Goal: Information Seeking & Learning: Learn about a topic

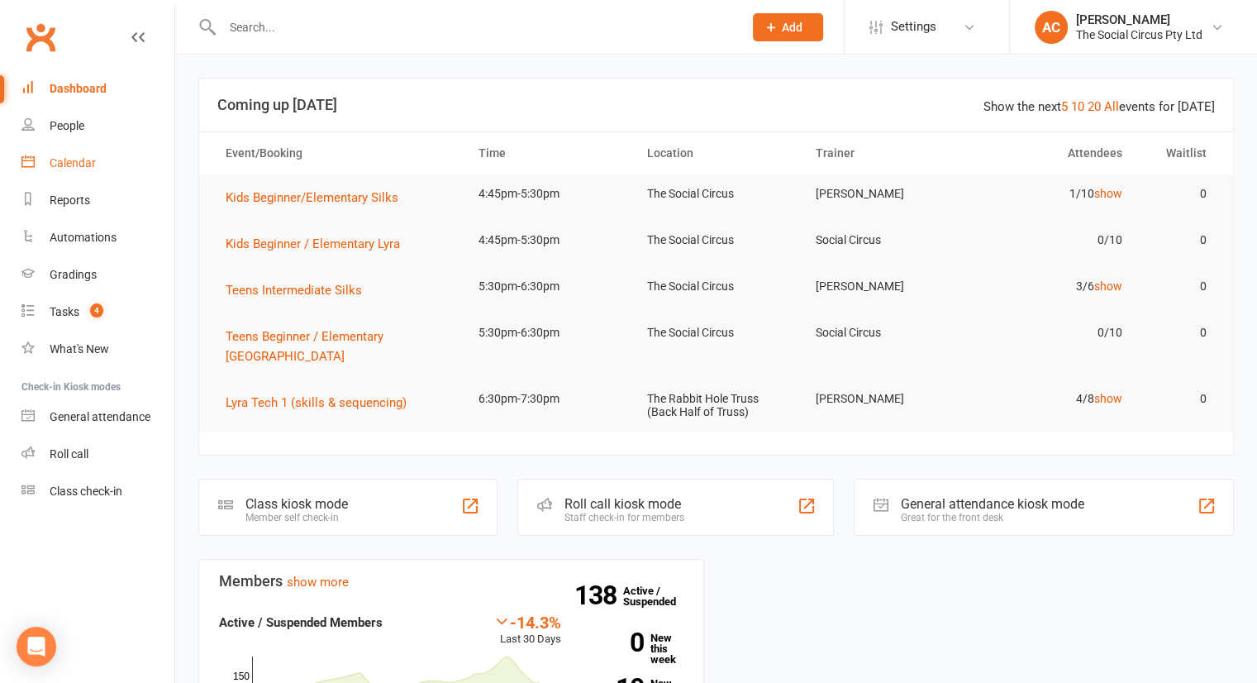
click at [88, 169] on div "Calendar" at bounding box center [73, 162] width 46 height 13
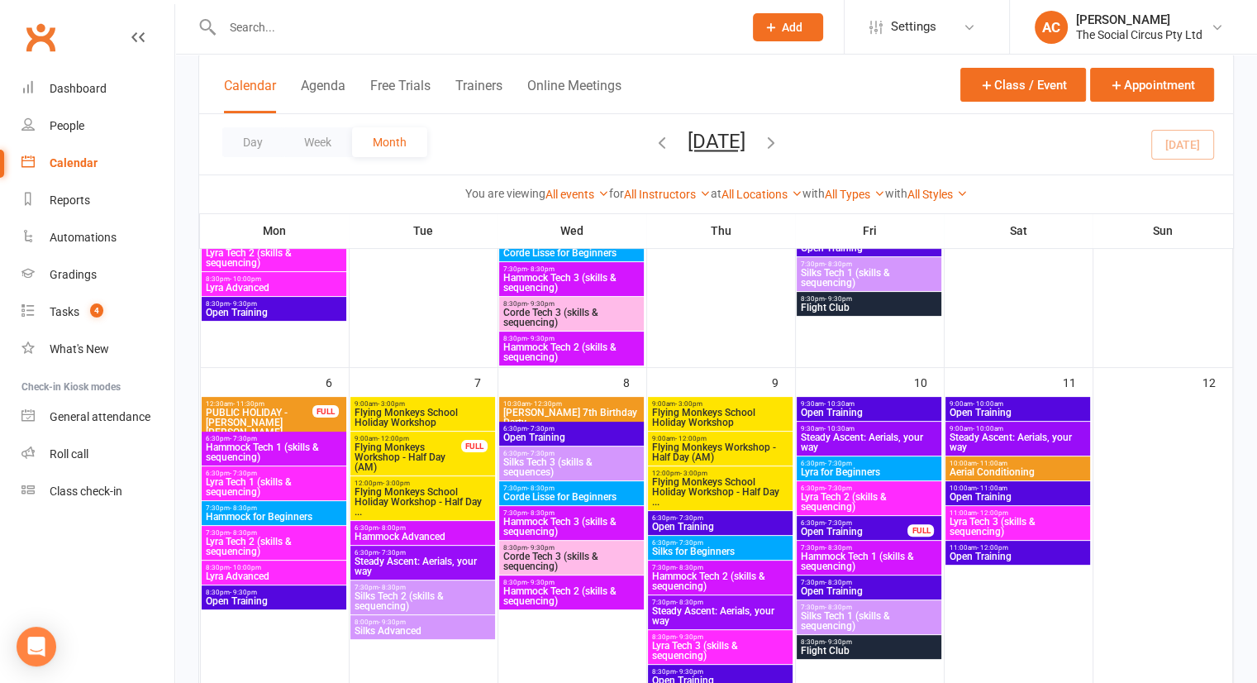
scroll to position [578, 0]
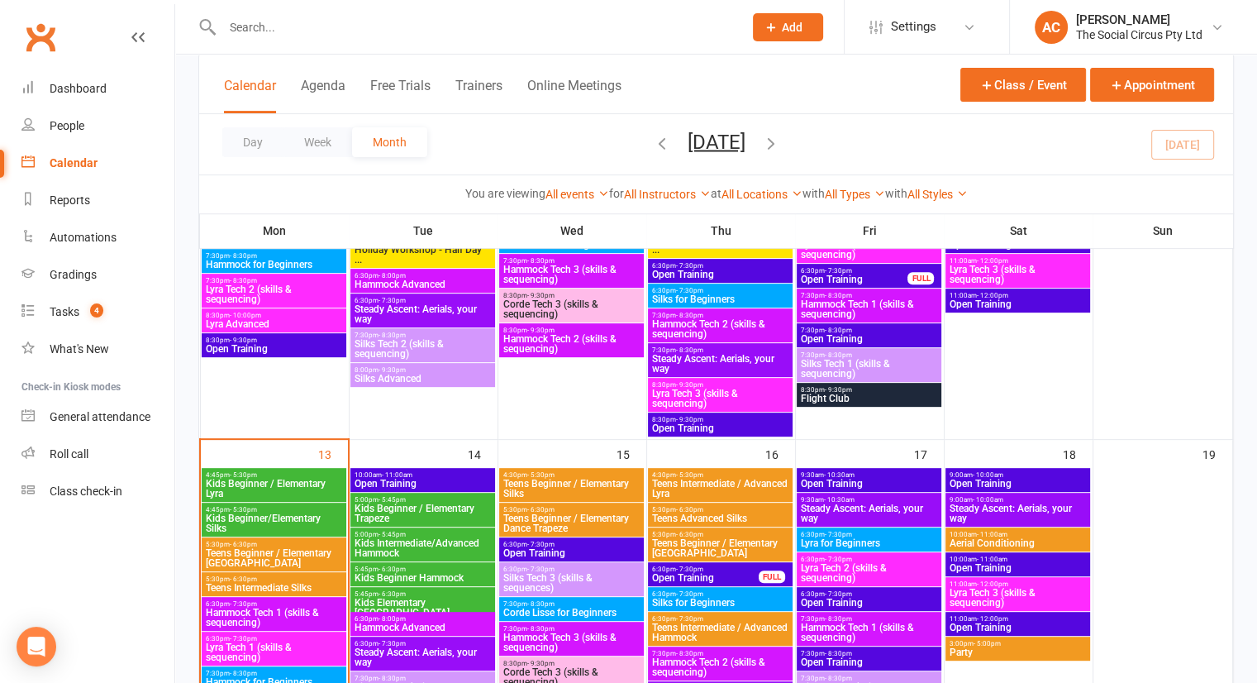
click at [299, 513] on span "Kids Beginner/Elementary Silks" at bounding box center [274, 523] width 138 height 20
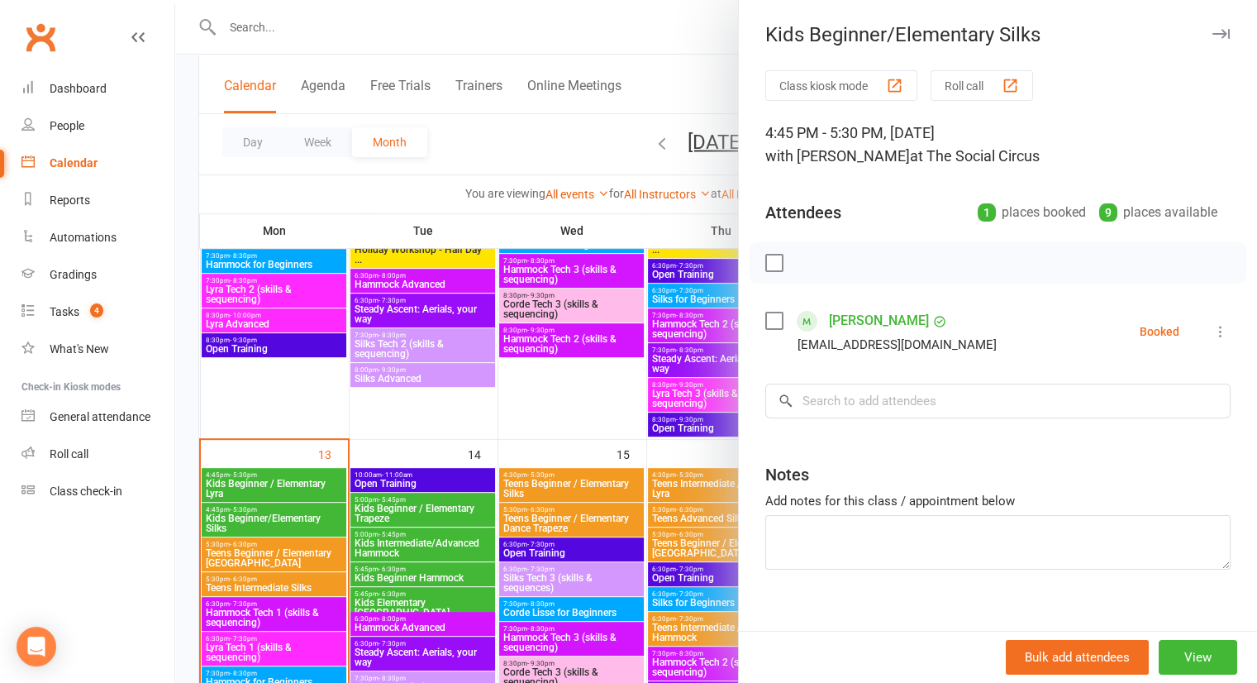
click at [666, 45] on div at bounding box center [716, 341] width 1082 height 683
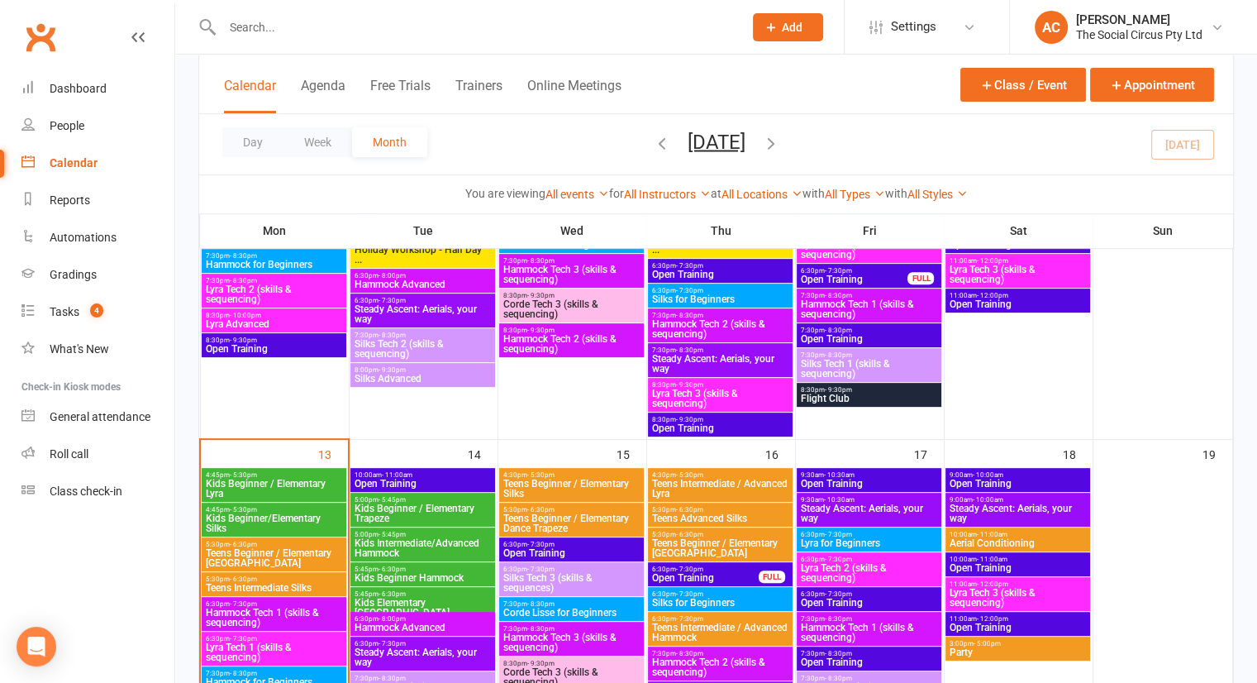
click at [301, 483] on span "Kids Beginner / Elementary Lyra" at bounding box center [274, 488] width 138 height 20
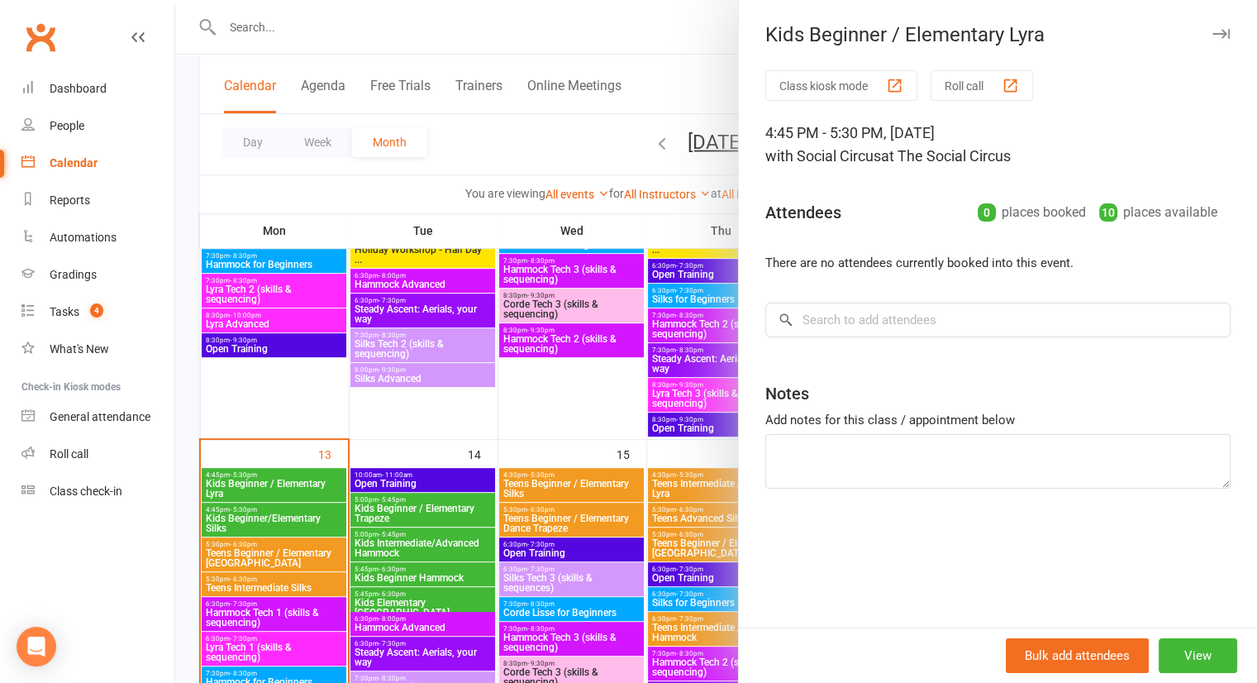
click at [653, 11] on div at bounding box center [716, 341] width 1082 height 683
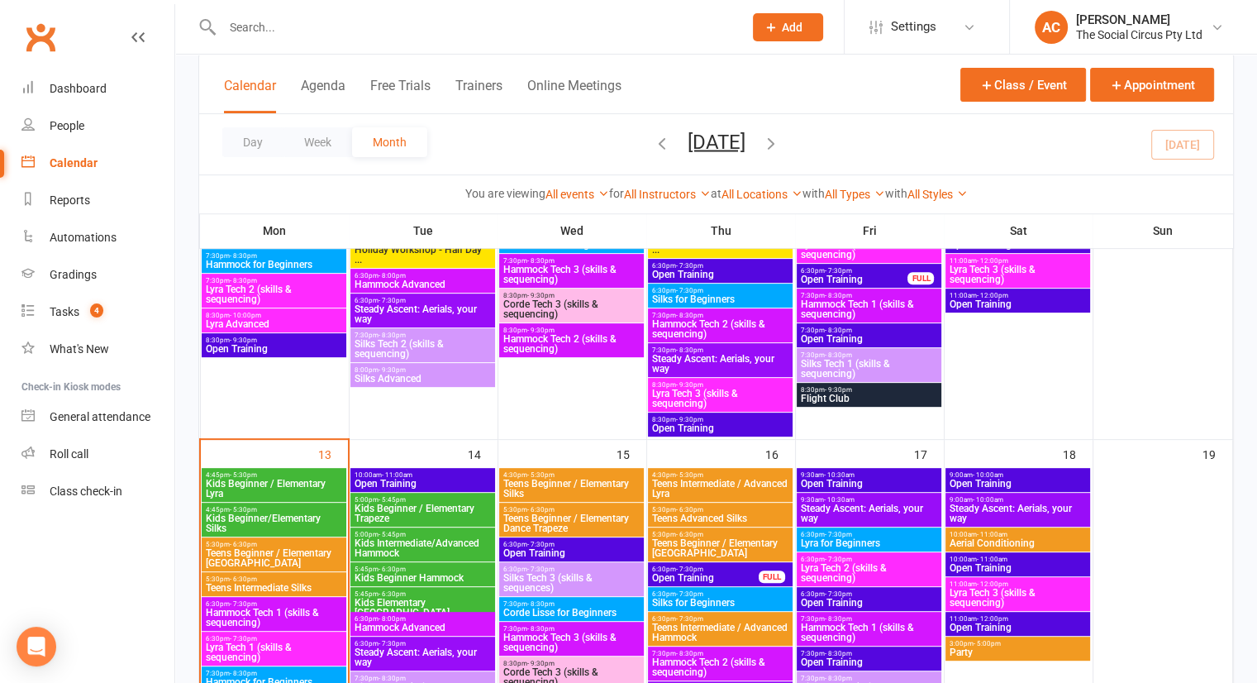
click at [284, 530] on span "Kids Beginner/Elementary Silks" at bounding box center [274, 523] width 138 height 20
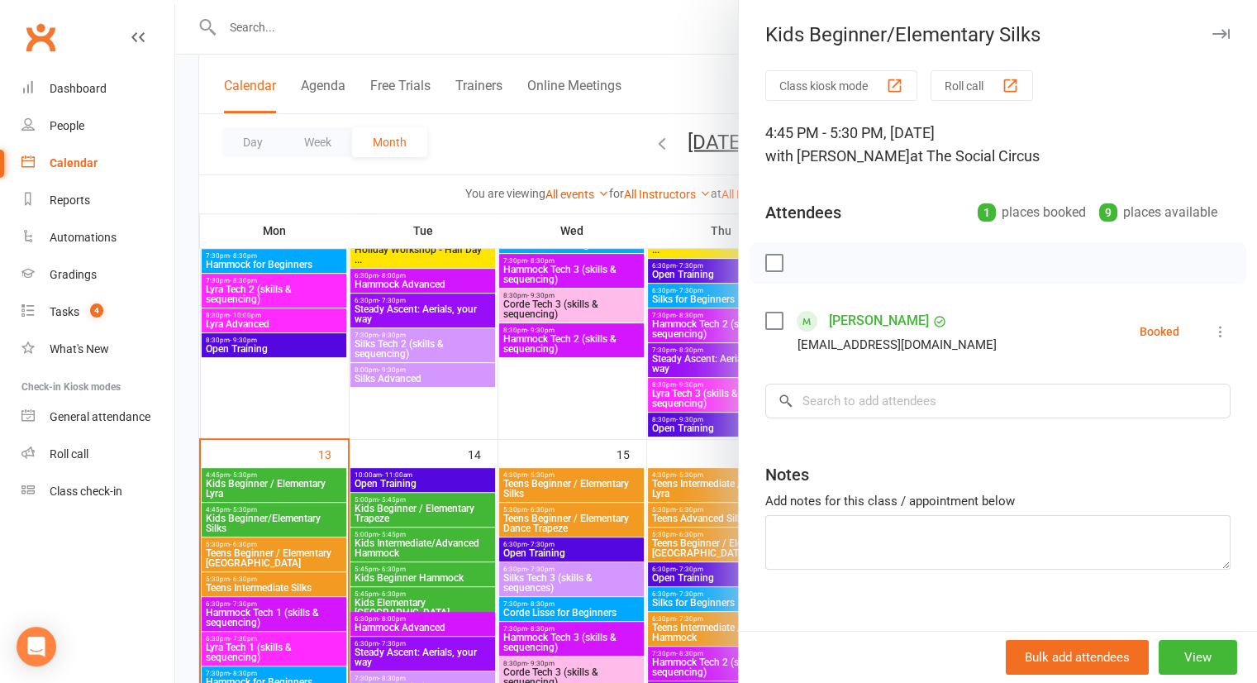
click at [649, 56] on div at bounding box center [716, 341] width 1082 height 683
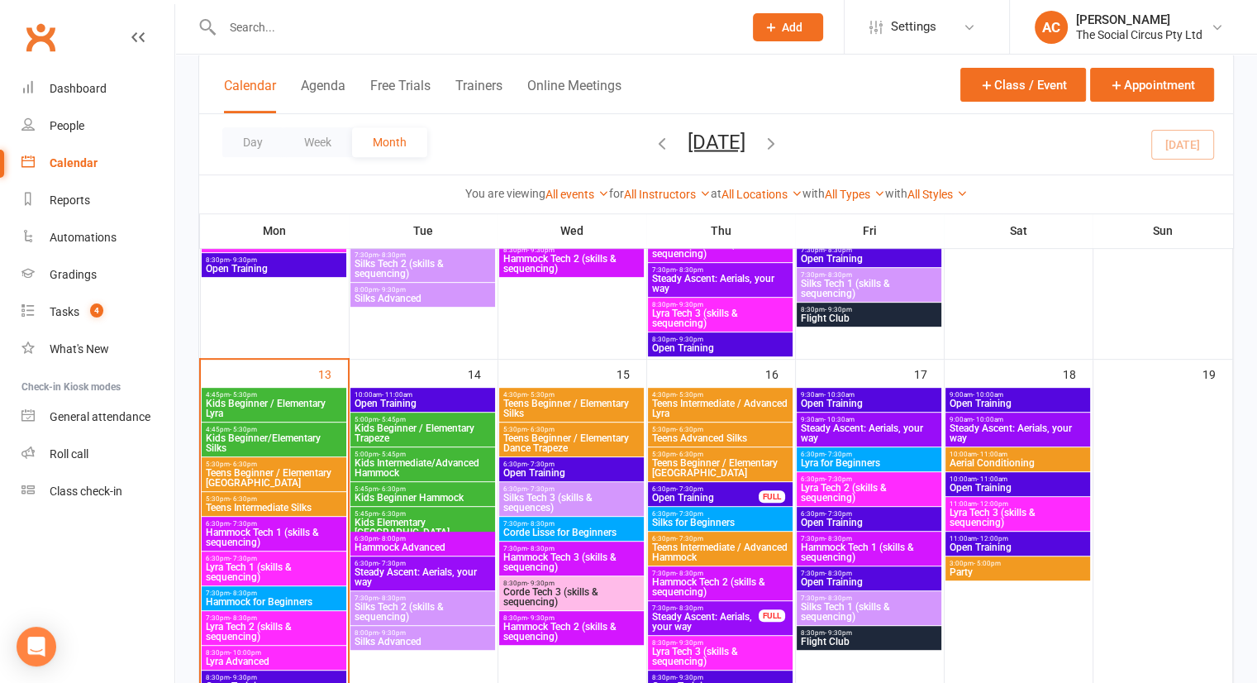
scroll to position [826, 0]
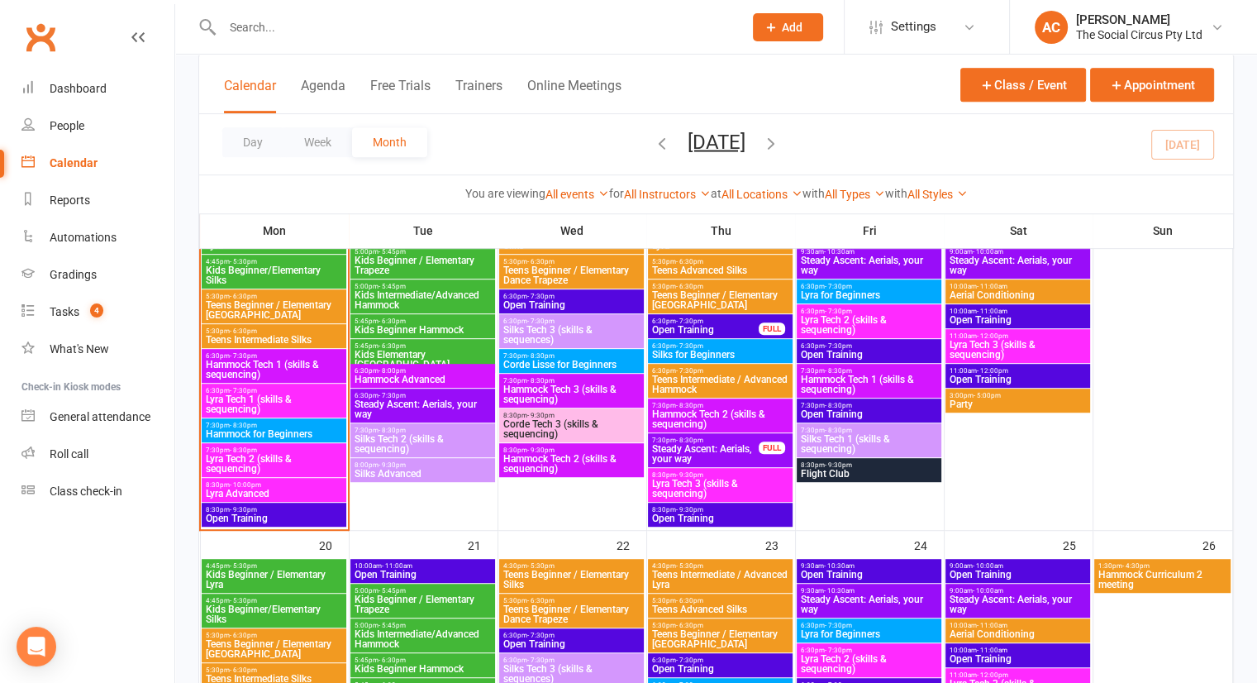
click at [278, 327] on div "5:30pm - 6:30pm Teens Intermediate Silks" at bounding box center [274, 336] width 145 height 24
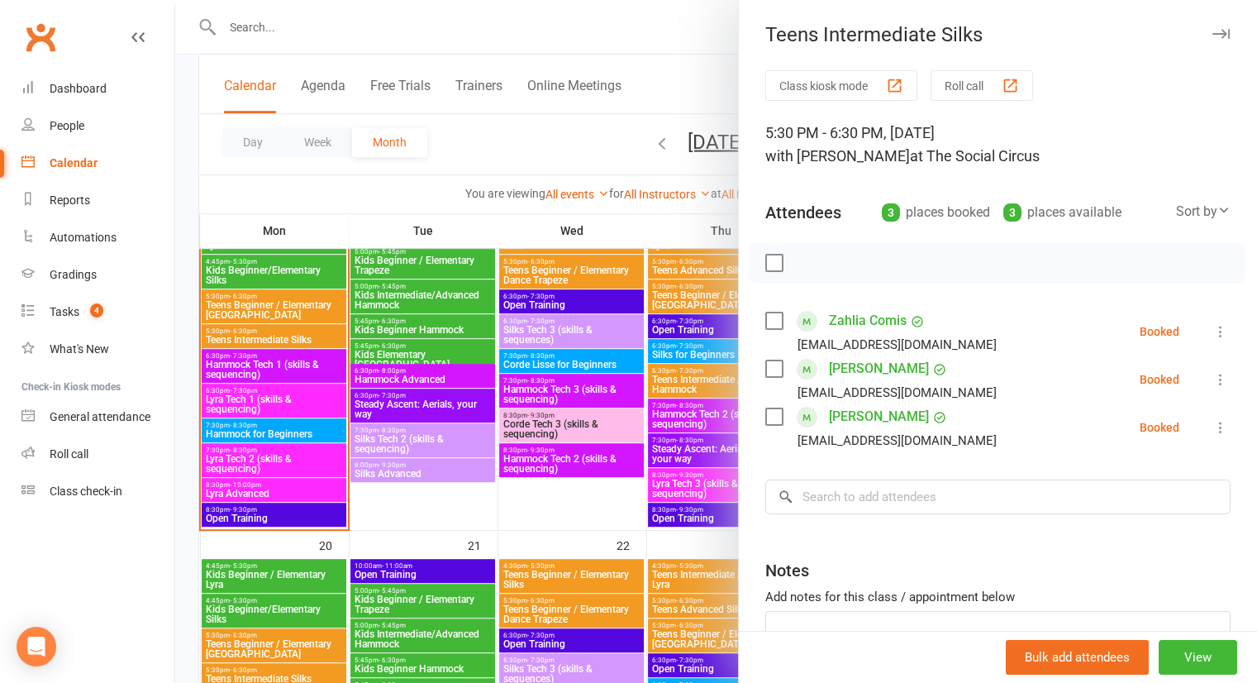
click at [681, 39] on div at bounding box center [716, 341] width 1082 height 683
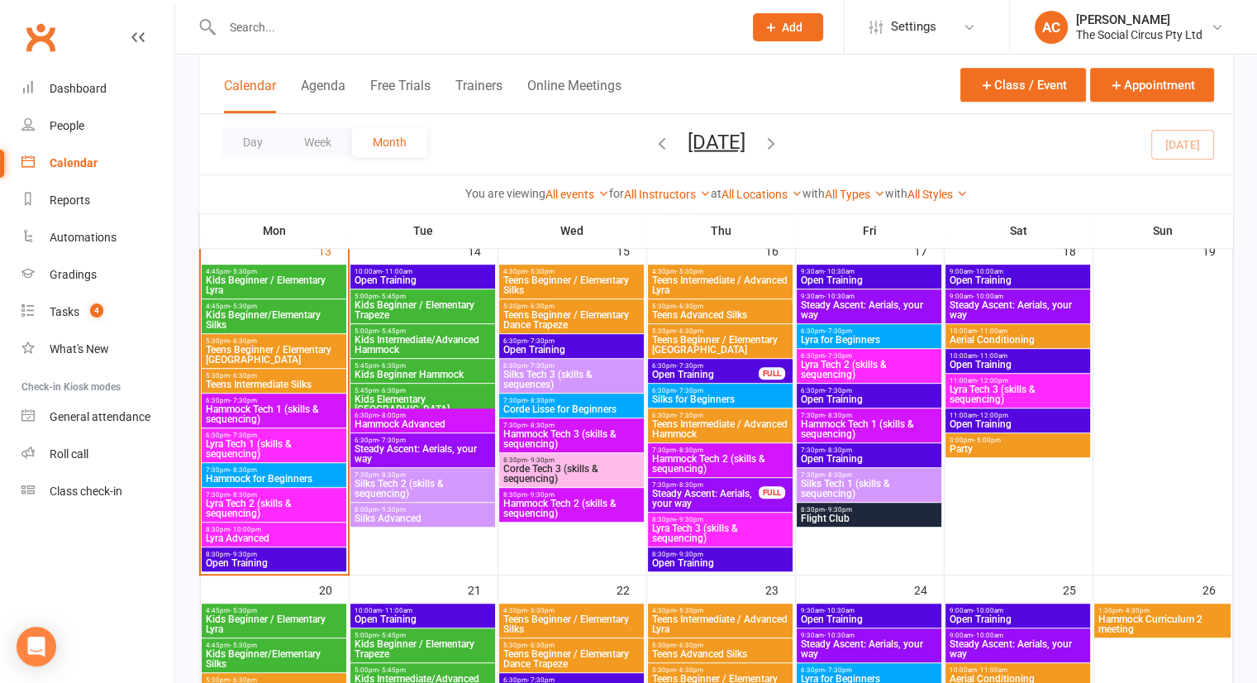
scroll to position [744, 0]
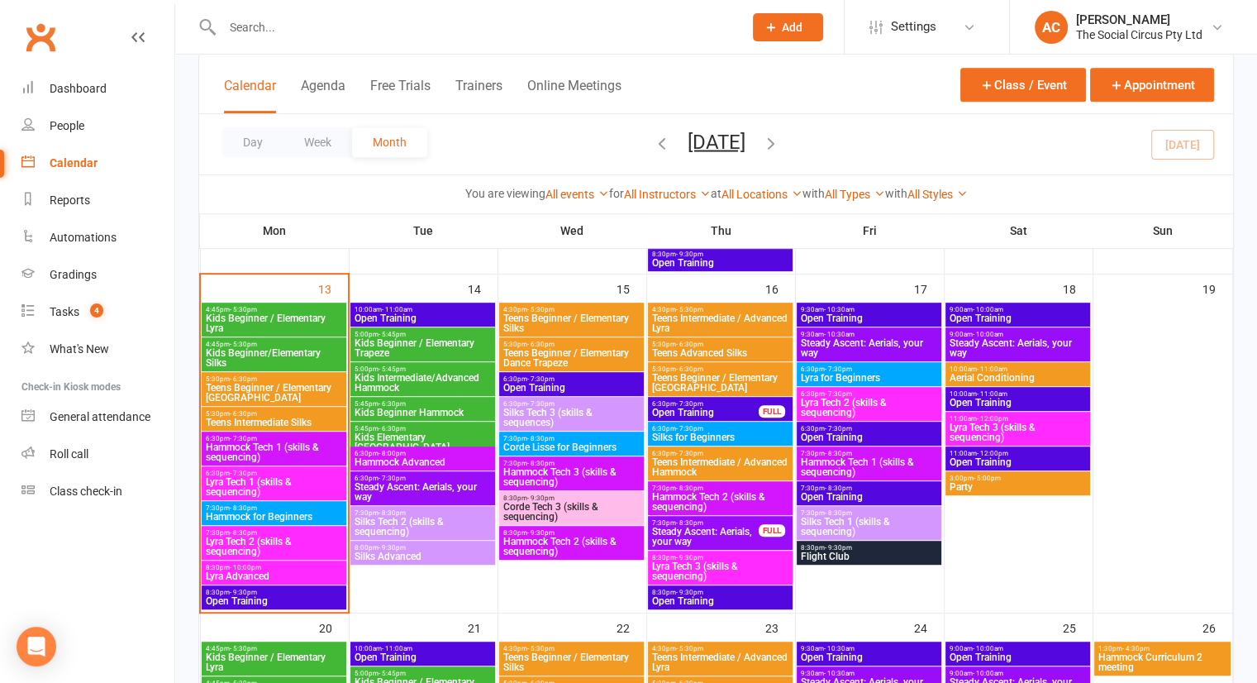
click at [273, 358] on span "Kids Beginner/Elementary Silks" at bounding box center [274, 358] width 138 height 20
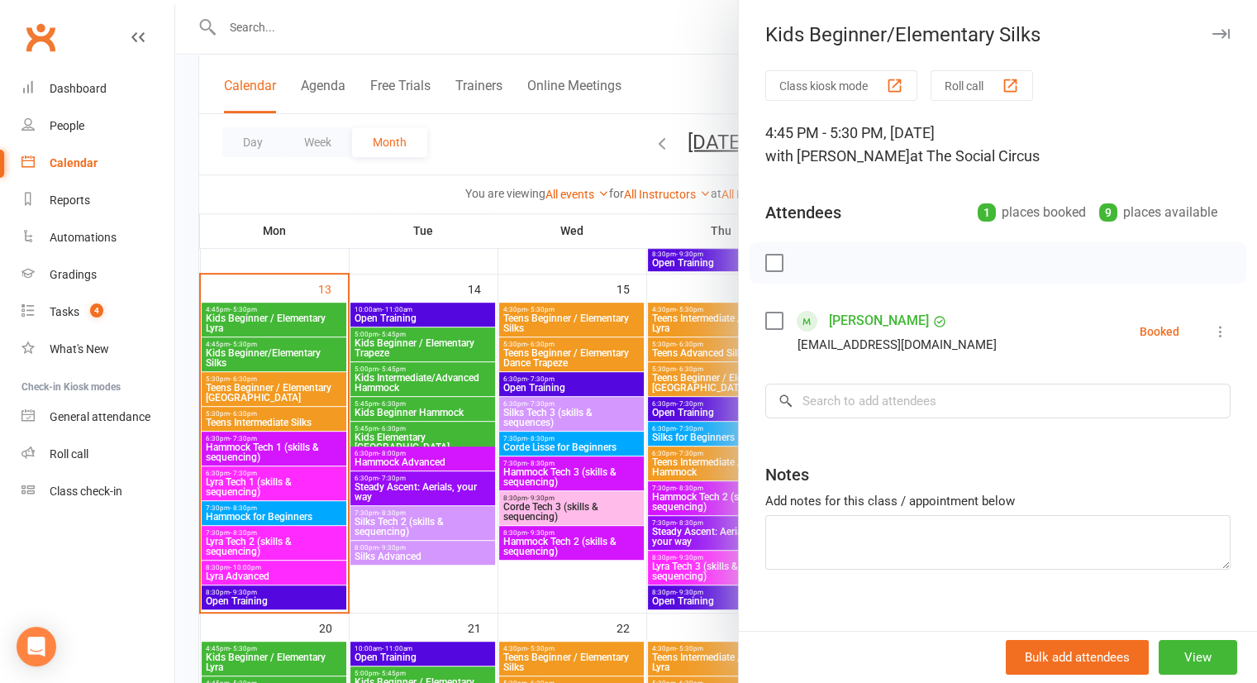
click at [652, 80] on div at bounding box center [716, 341] width 1082 height 683
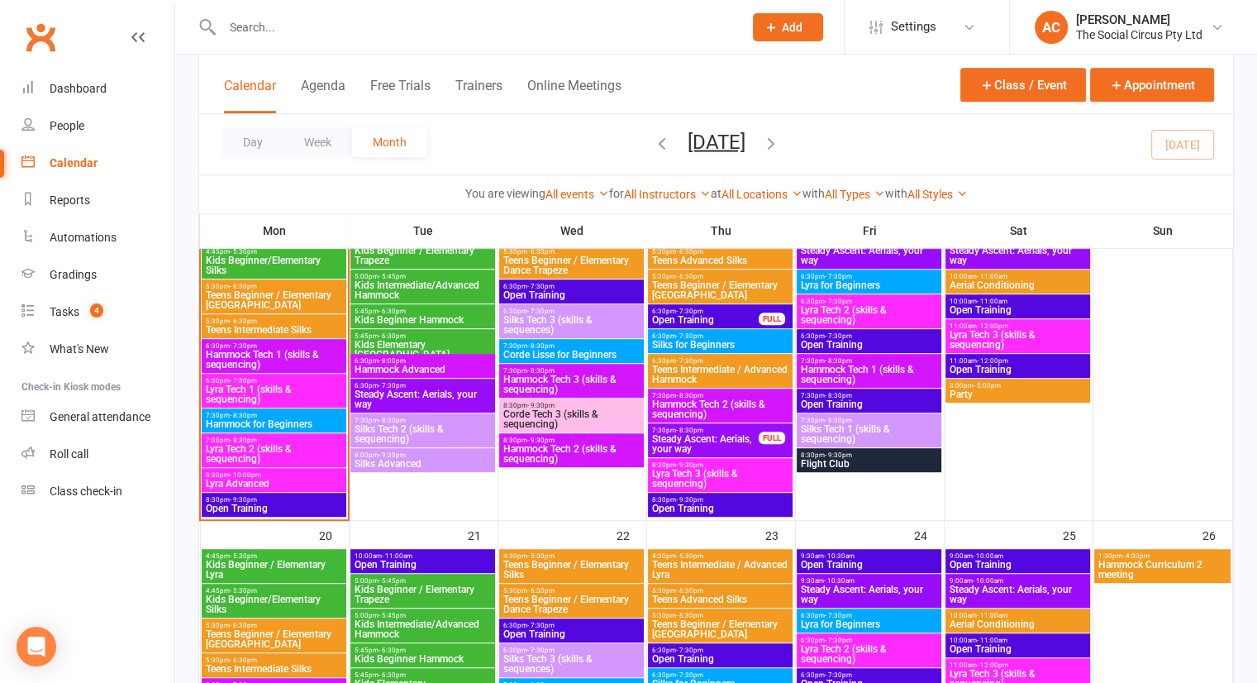
scroll to position [992, 0]
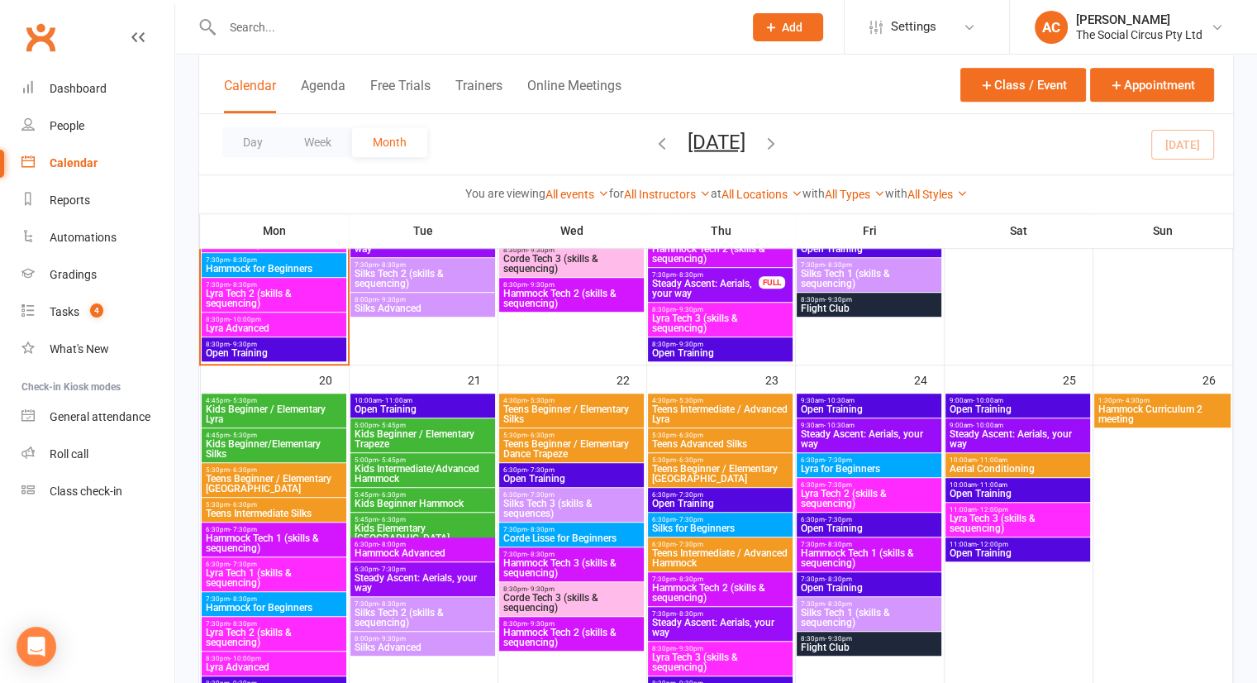
click at [288, 442] on span "Kids Beginner/Elementary Silks" at bounding box center [274, 449] width 138 height 20
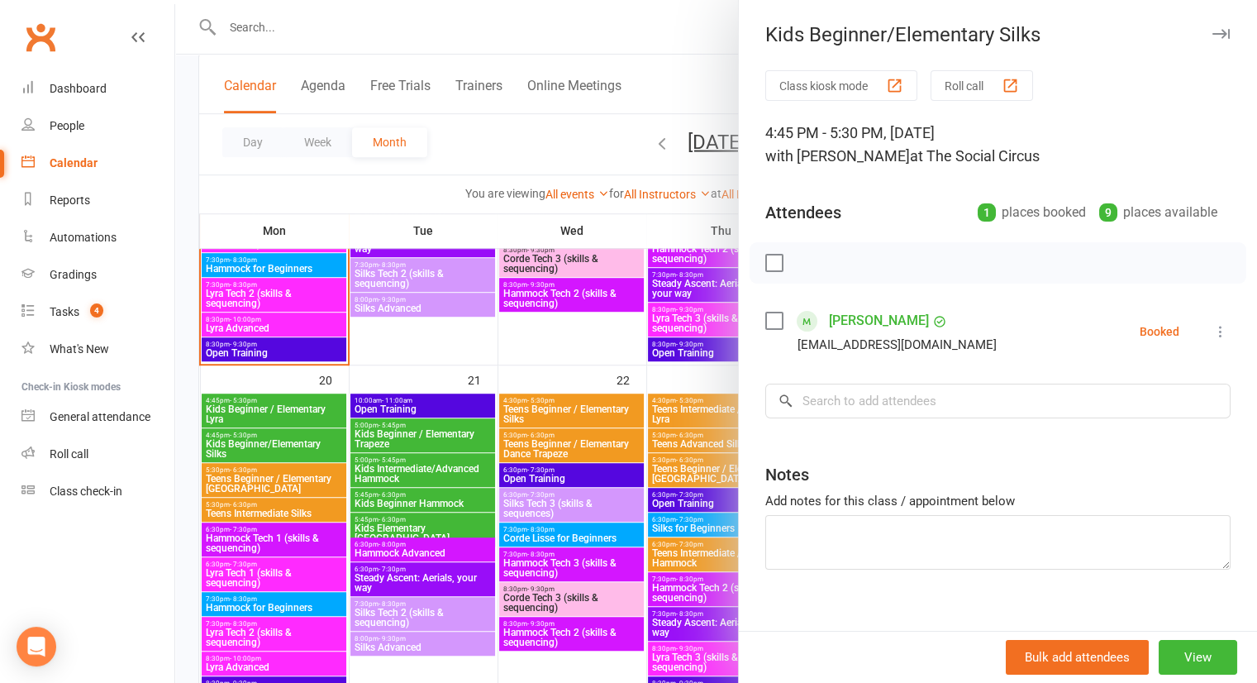
click at [673, 39] on div at bounding box center [716, 341] width 1082 height 683
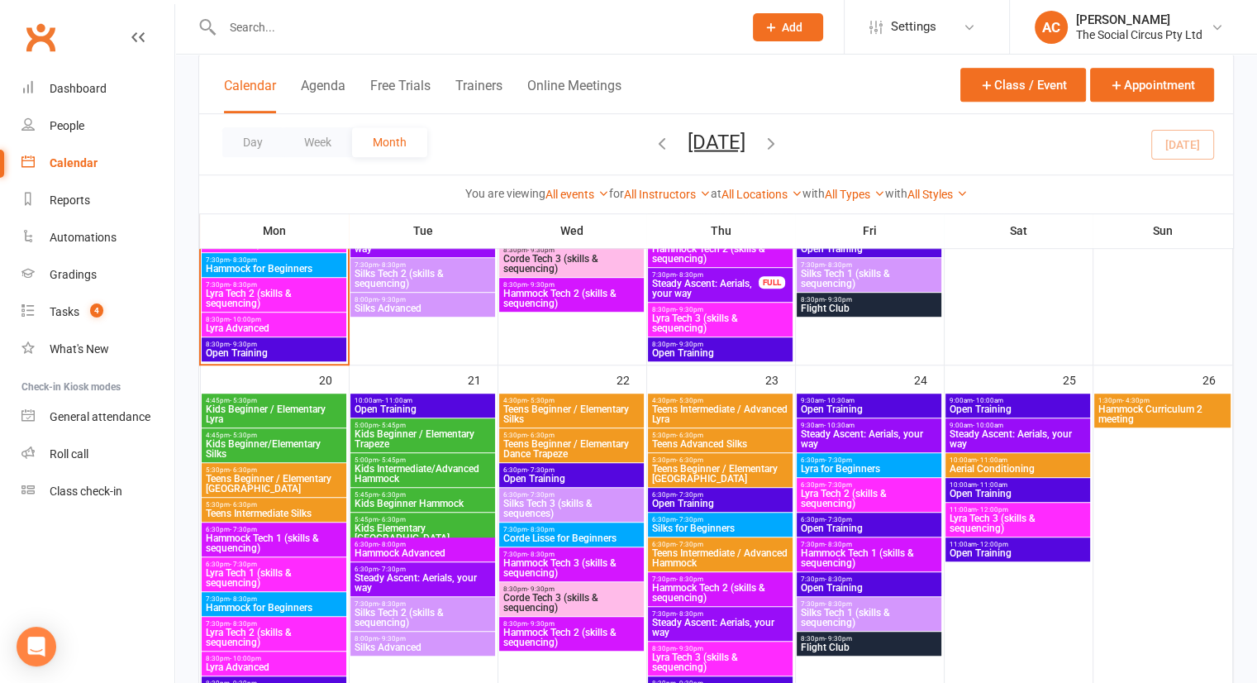
click at [440, 500] on span "Kids Beginner Hammock" at bounding box center [423, 503] width 138 height 10
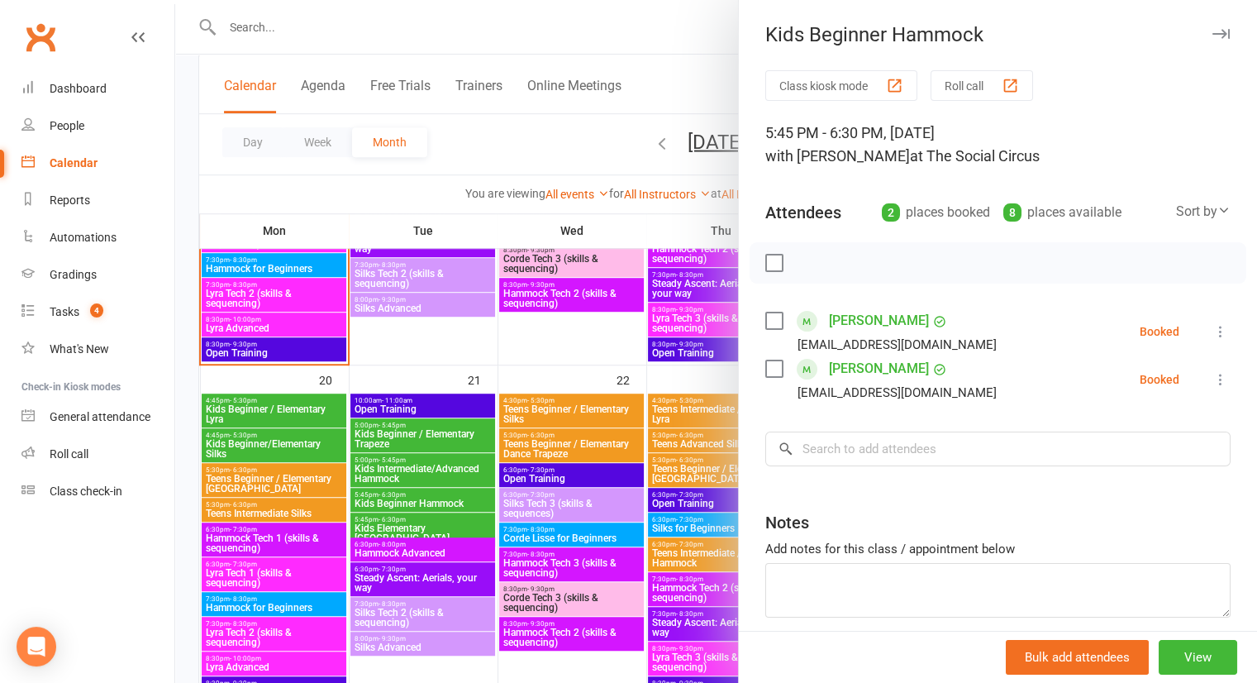
click at [678, 36] on div at bounding box center [716, 341] width 1082 height 683
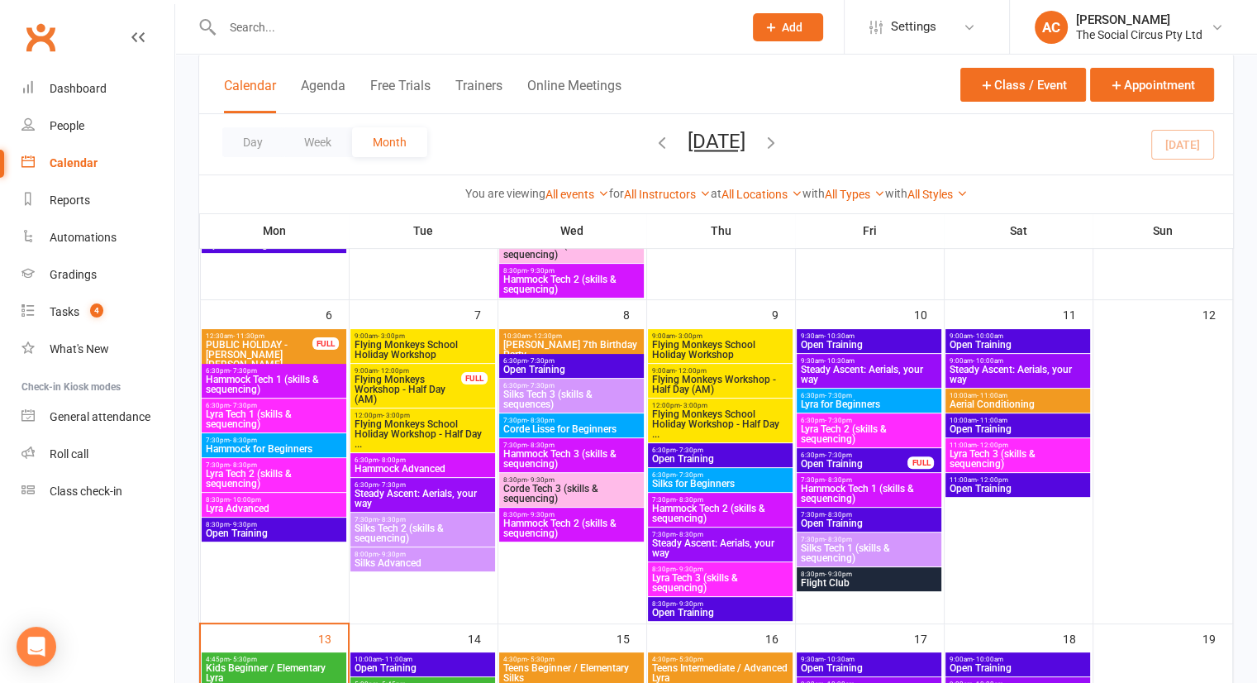
scroll to position [195, 0]
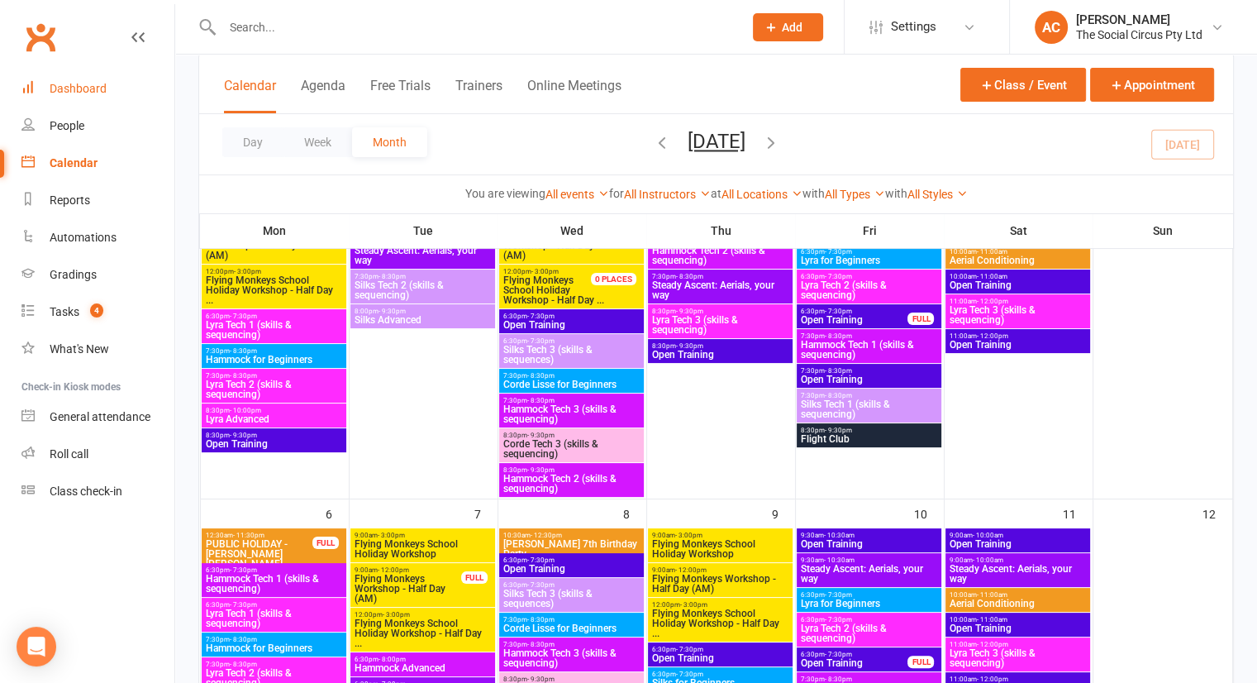
click at [95, 95] on link "Dashboard" at bounding box center [97, 88] width 153 height 37
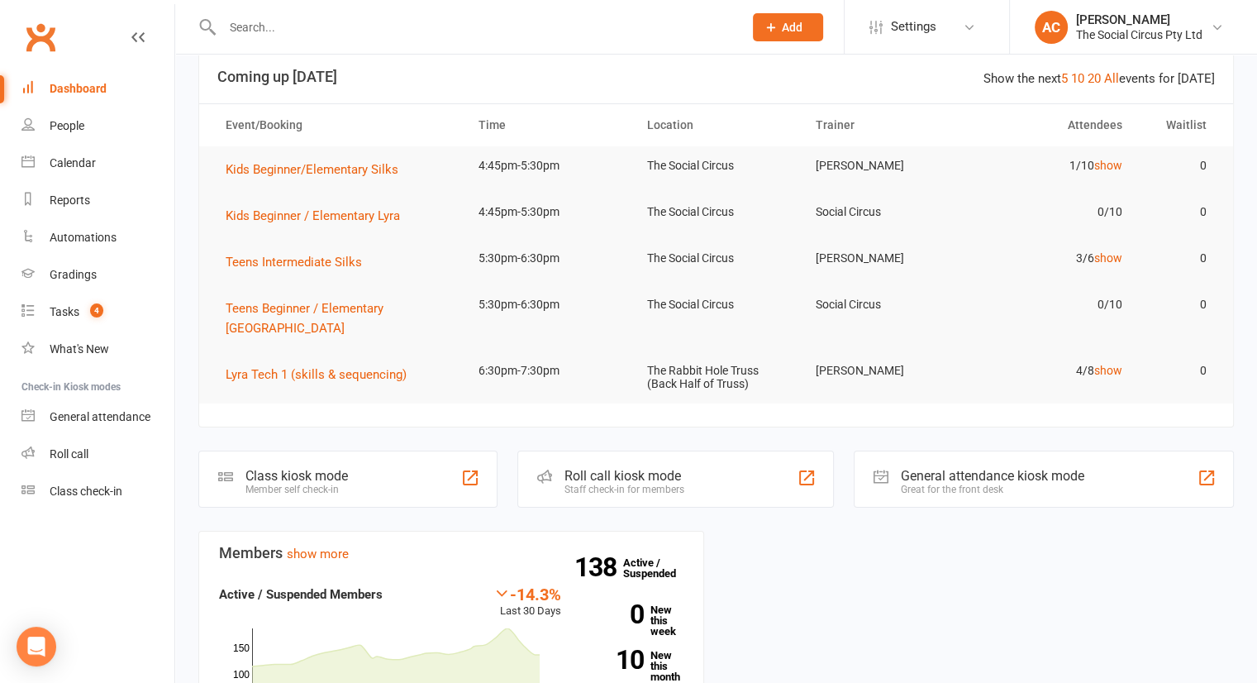
scroll to position [30, 0]
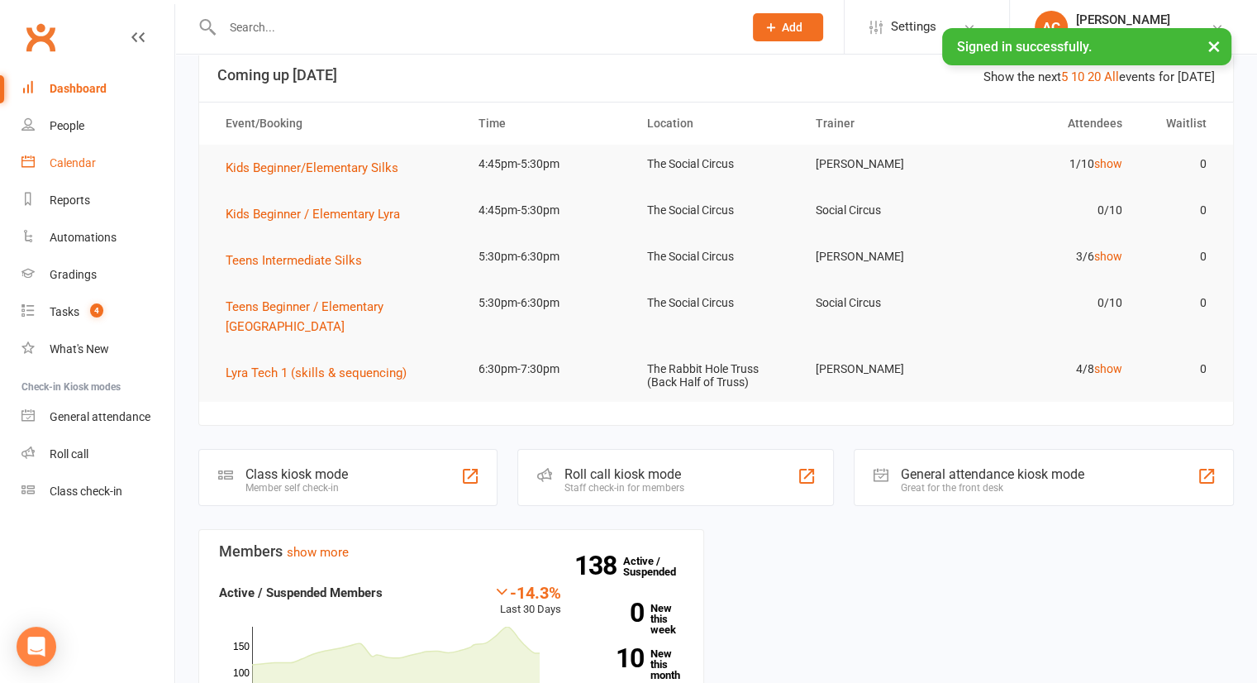
click at [106, 159] on link "Calendar" at bounding box center [97, 163] width 153 height 37
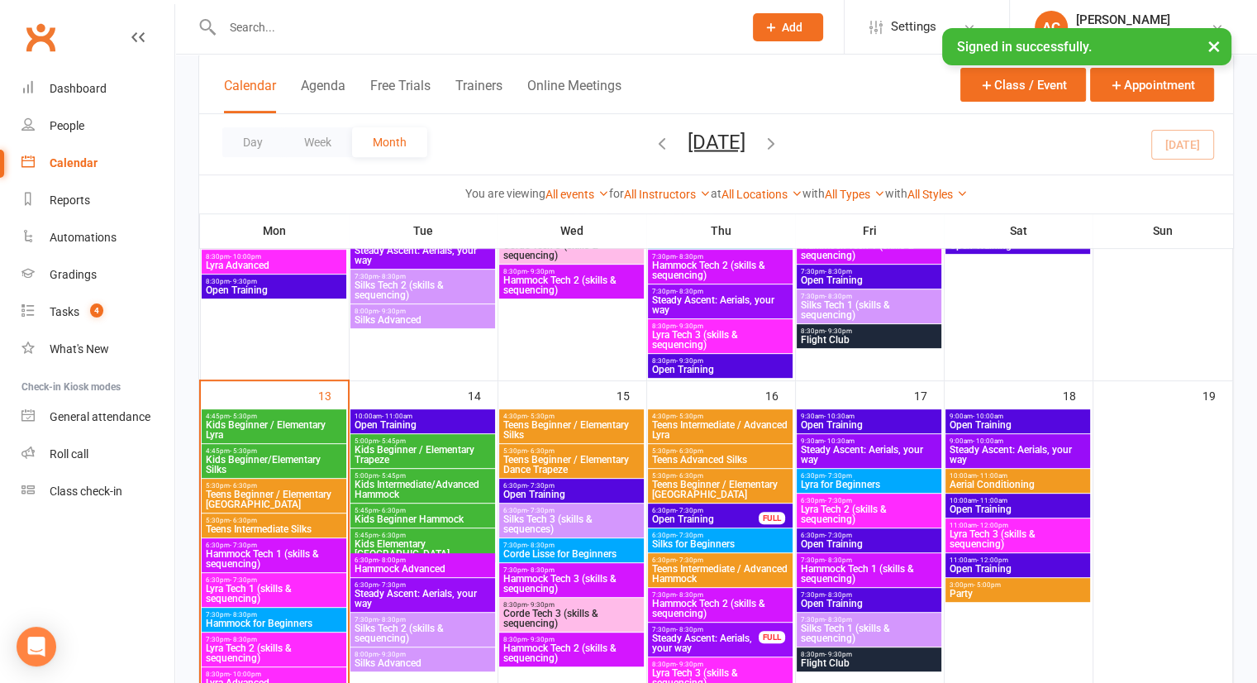
scroll to position [654, 0]
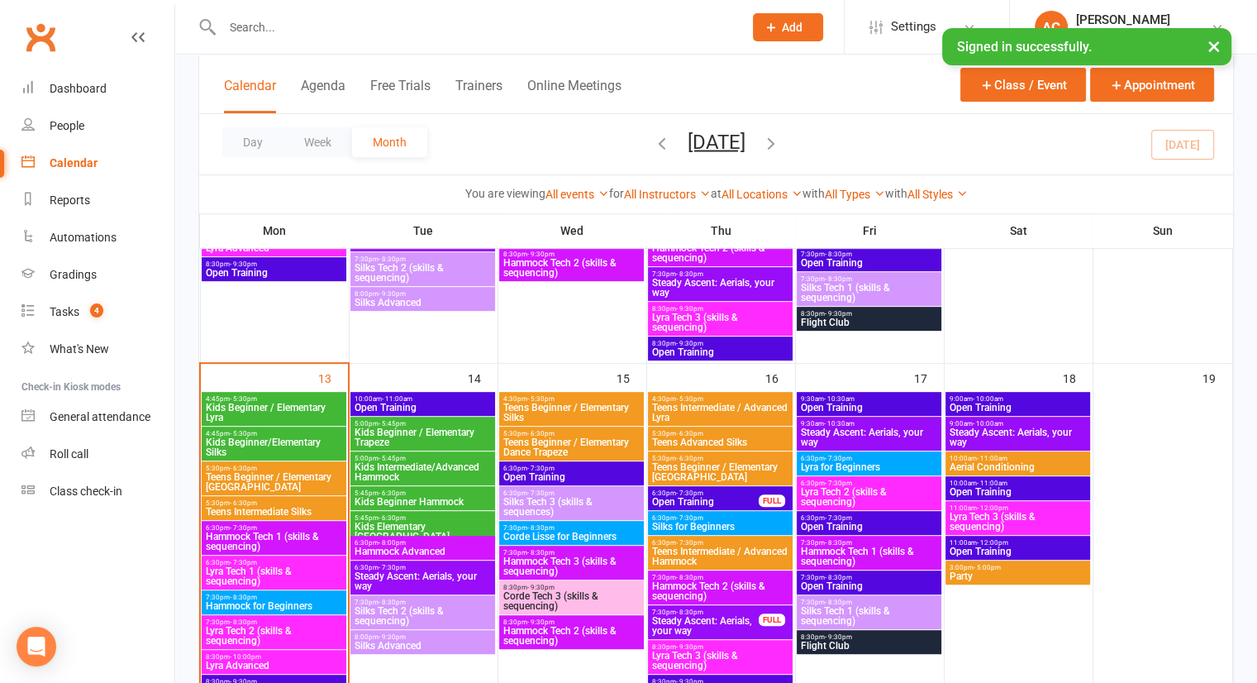
click at [282, 437] on span "Kids Beginner/Elementary Silks" at bounding box center [274, 447] width 138 height 20
